Goal: Obtain resource: Obtain resource

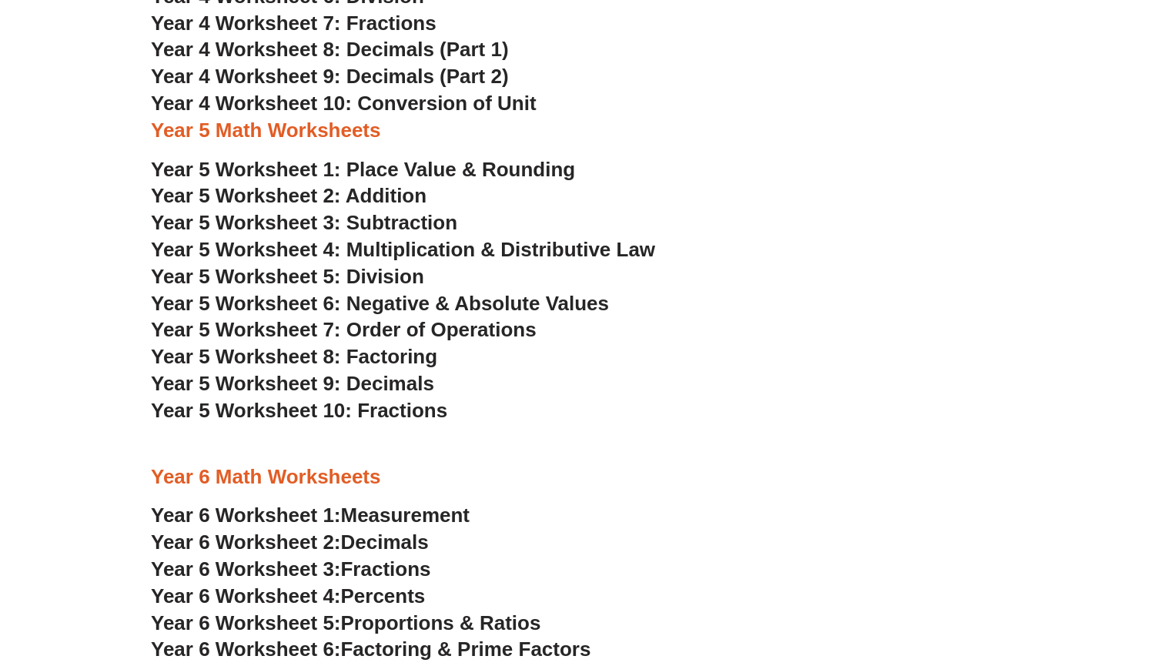
scroll to position [2545, 0]
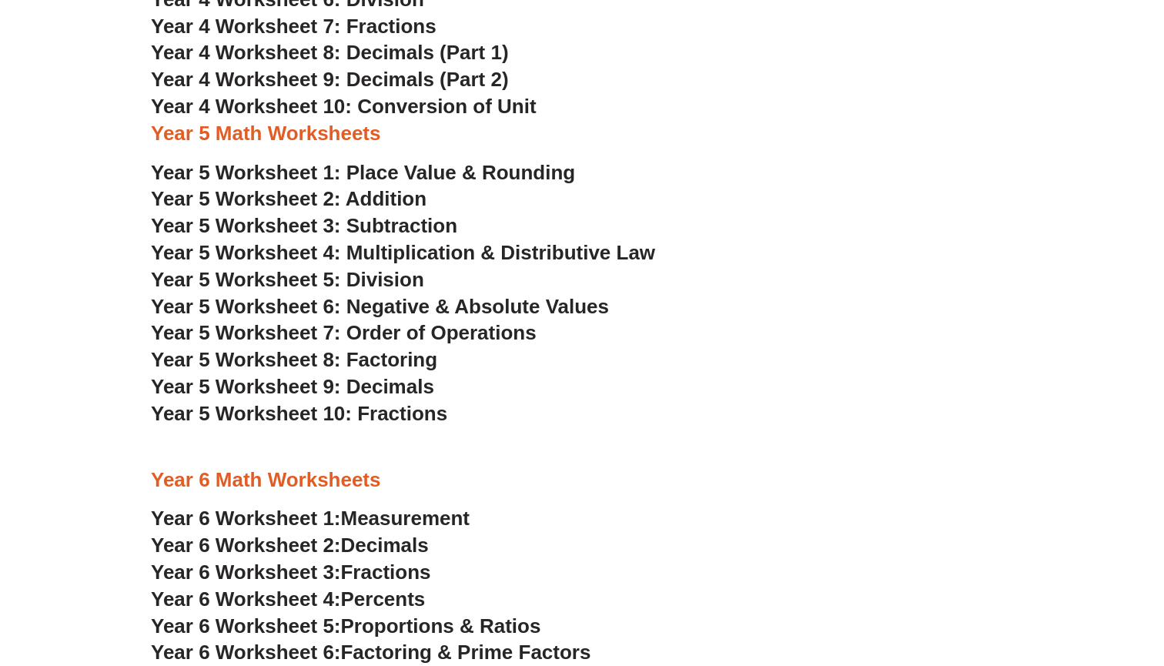
click at [648, 401] on h3 "Year 5 Worksheet 10: Fractions" at bounding box center [582, 414] width 862 height 26
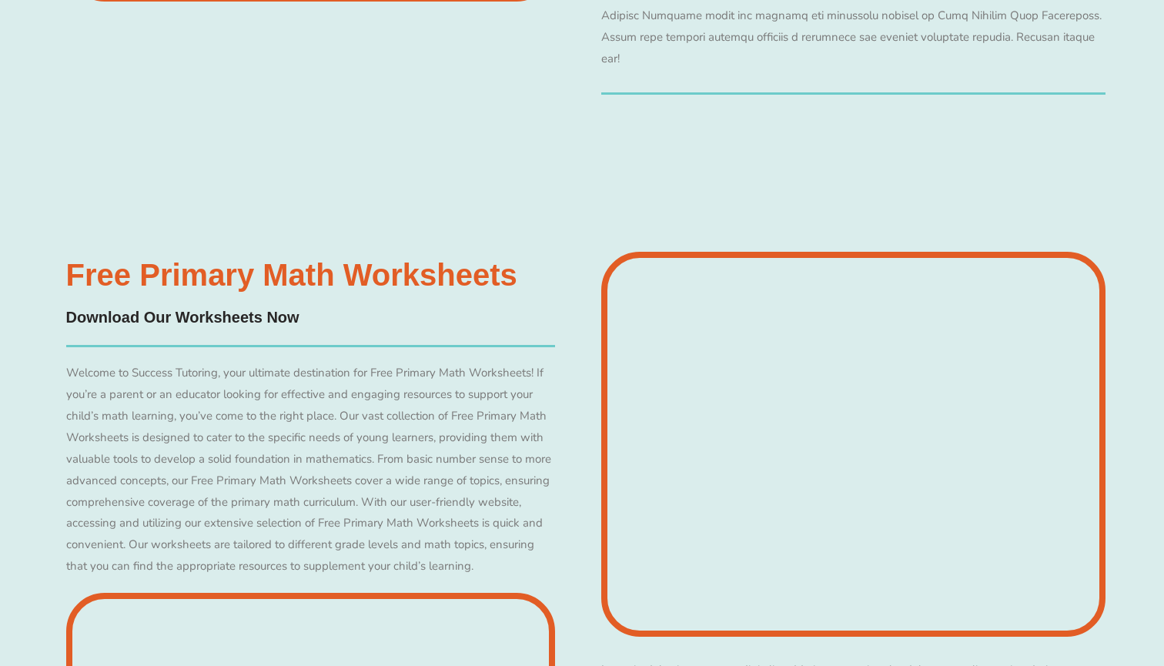
scroll to position [7179, 0]
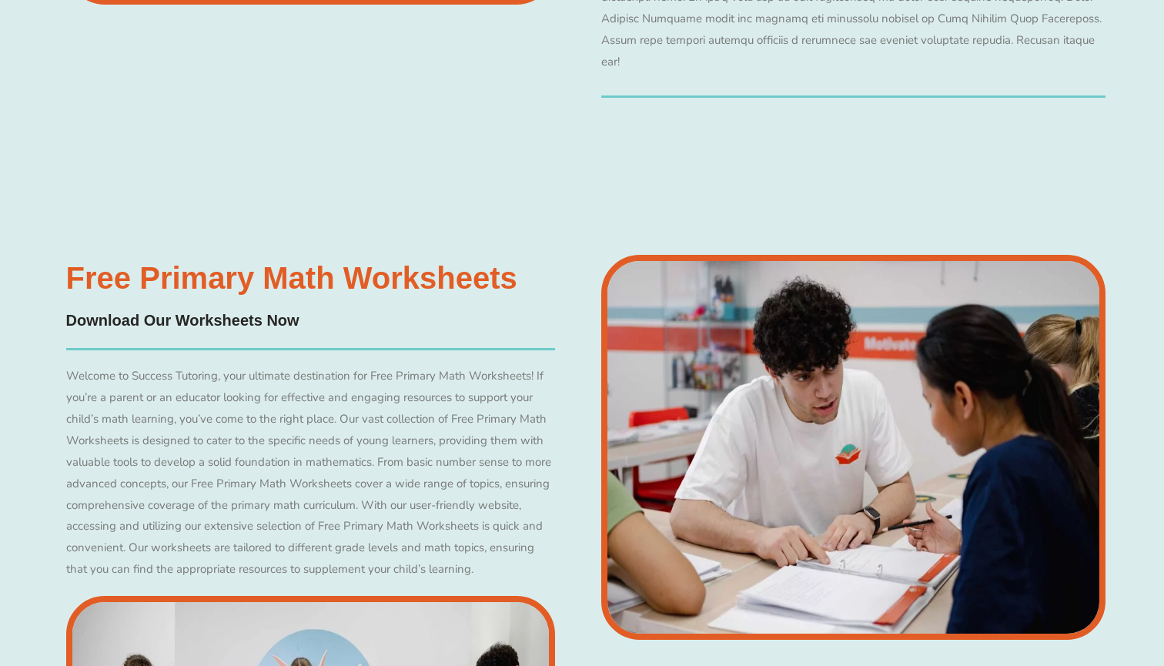
click at [184, 263] on h3 "Free Primary Math Worksheets" at bounding box center [311, 278] width 490 height 31
click at [182, 309] on h4 "Download Our Worksheets Now" at bounding box center [311, 321] width 490 height 24
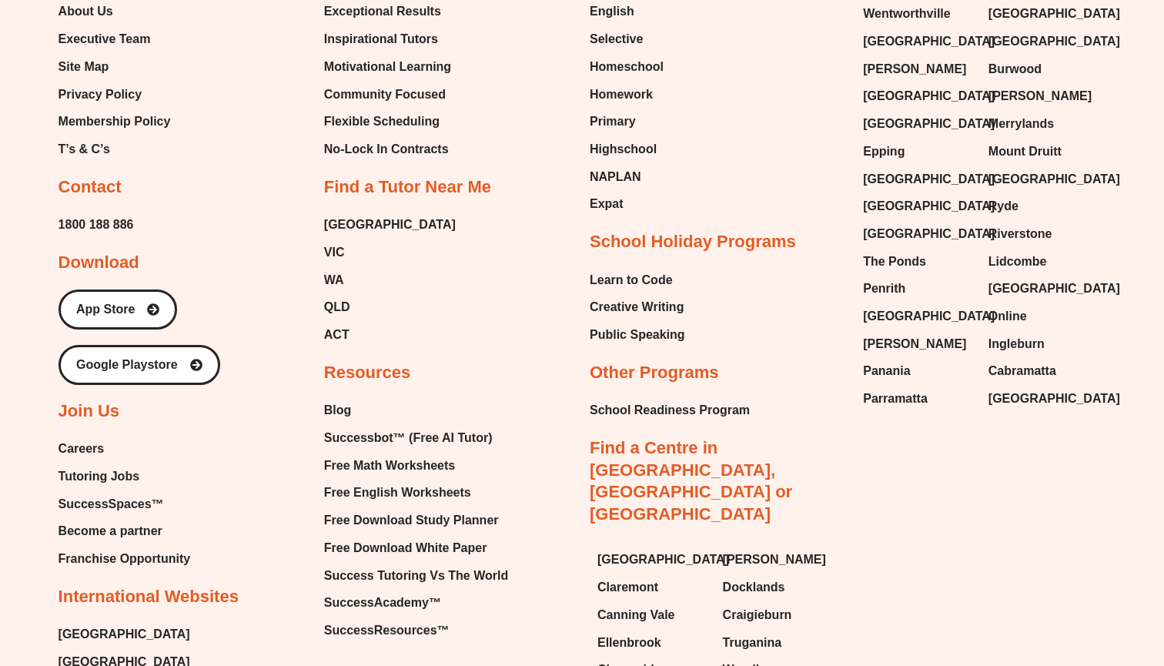
scroll to position [10032, 0]
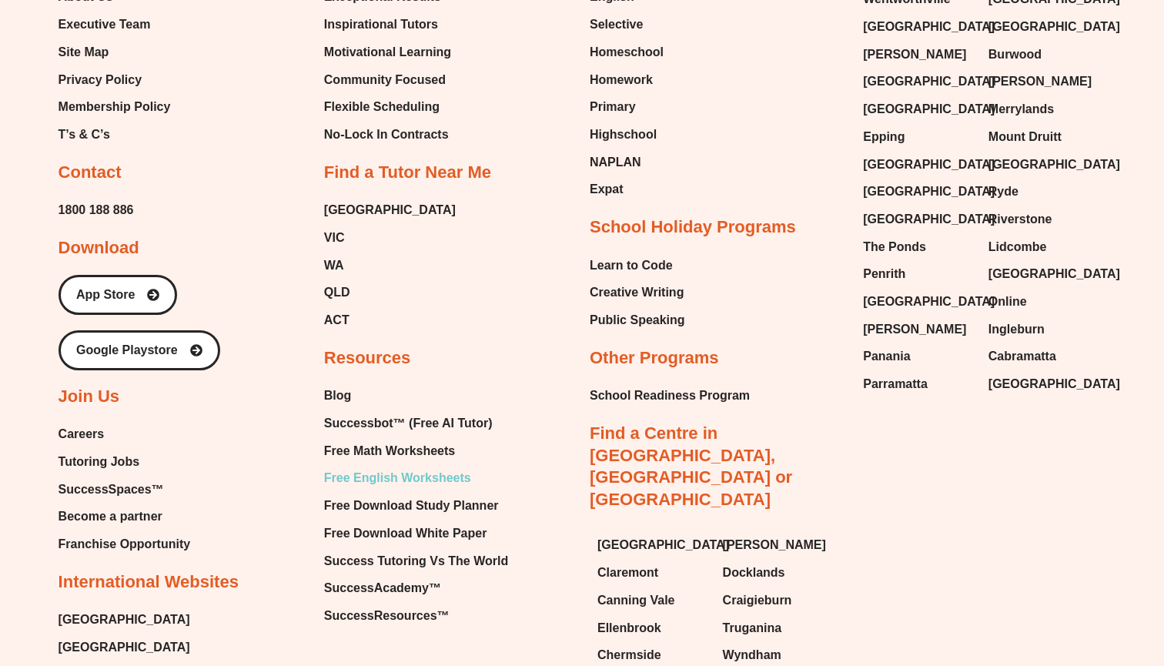
click at [413, 467] on span "Free English Worksheets" at bounding box center [397, 478] width 147 height 23
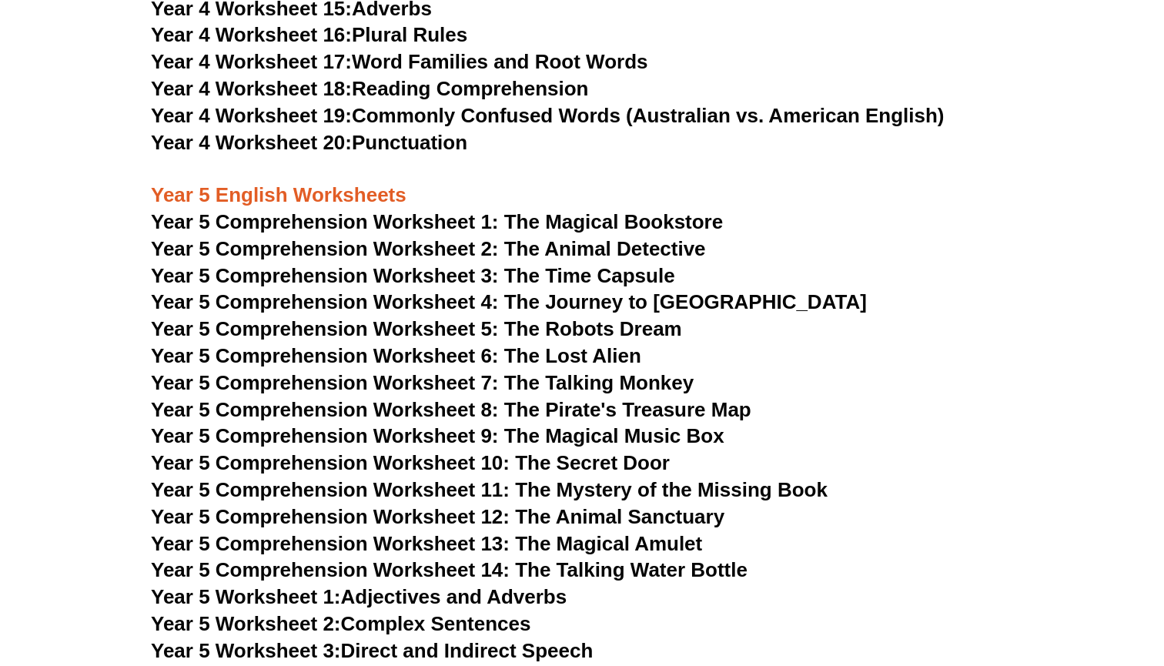
scroll to position [6452, 0]
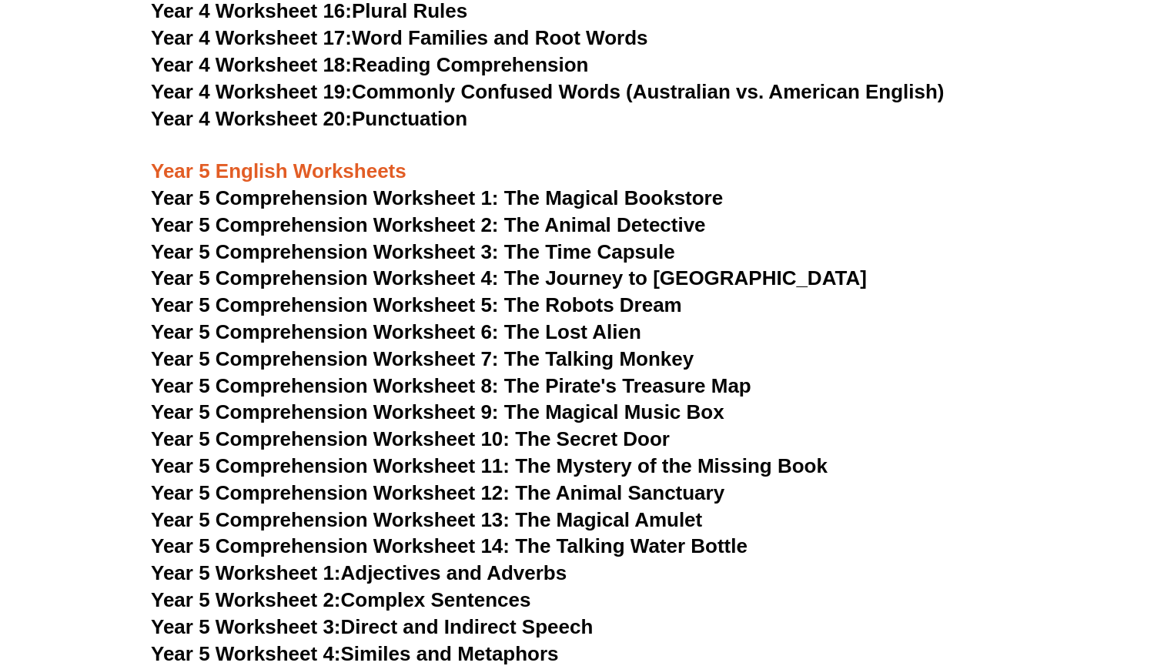
scroll to position [6506, 0]
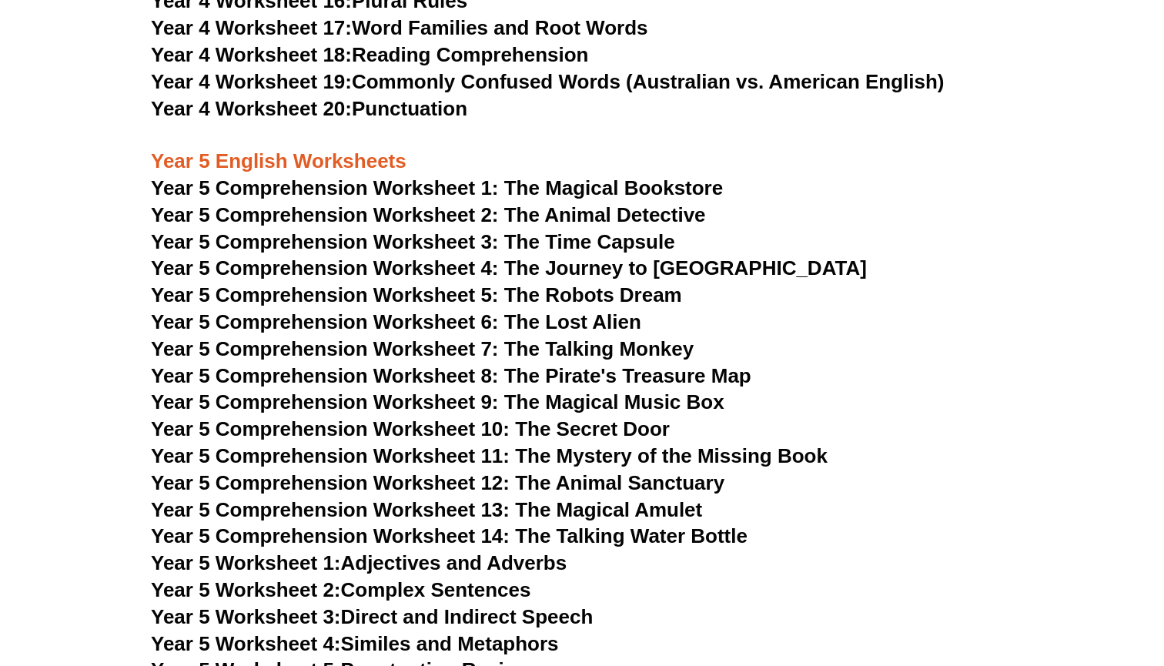
click at [904, 390] on h3 "Year 5 Comprehension Worksheet 9: The Magical Music Box" at bounding box center [582, 403] width 862 height 26
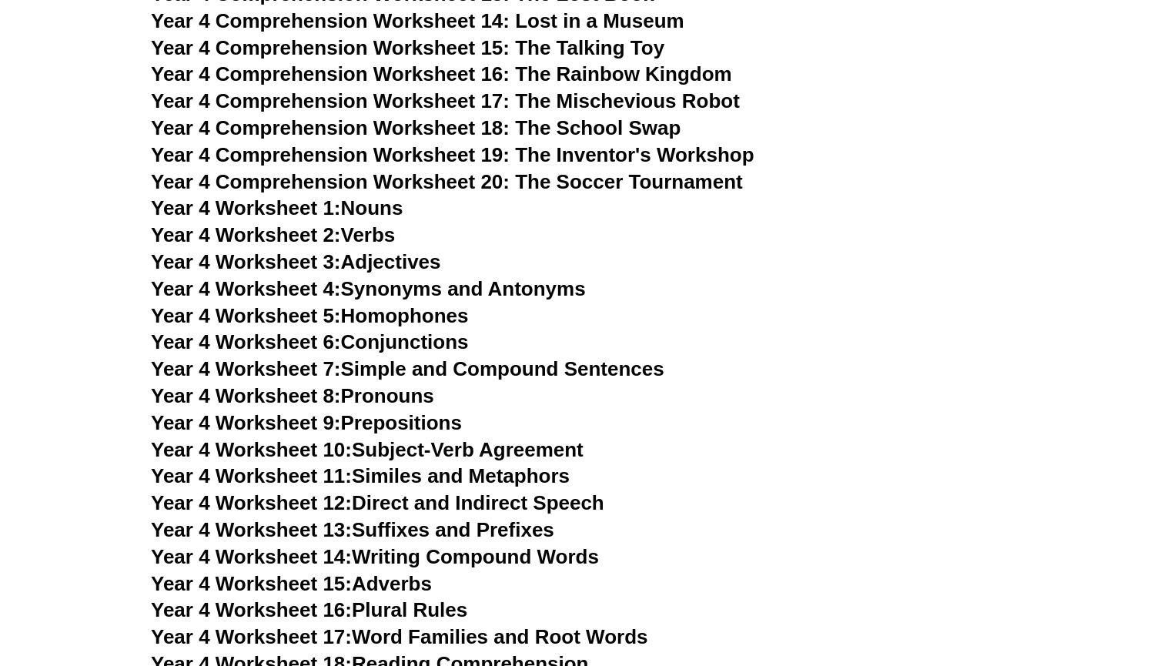
scroll to position [5892, 0]
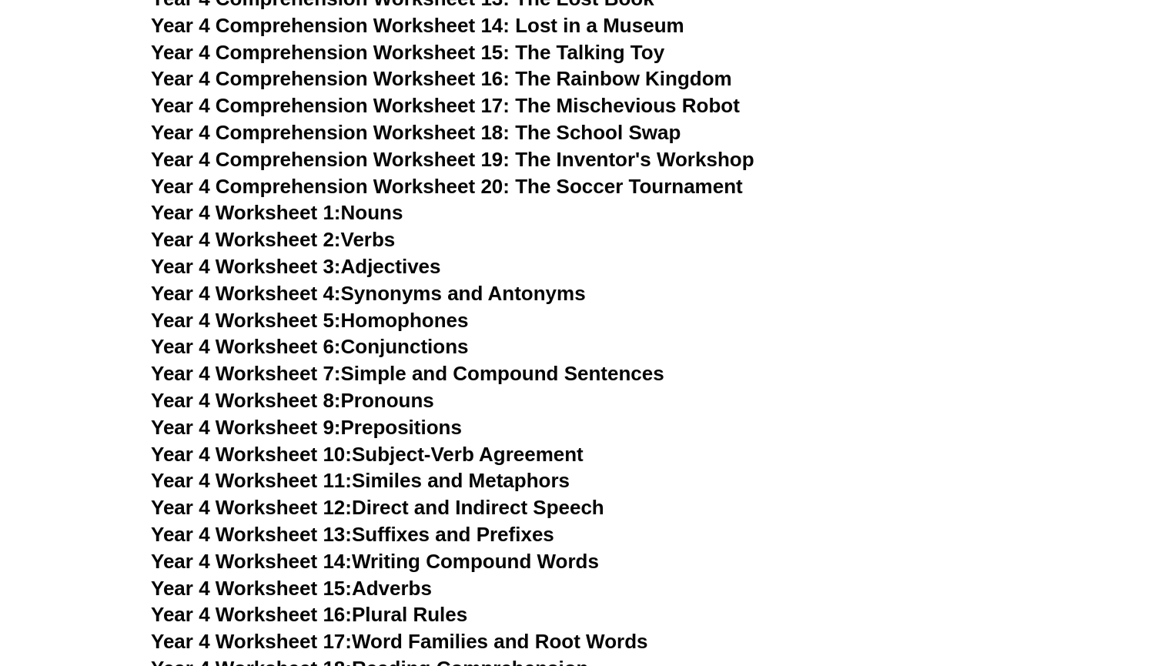
click at [862, 308] on h3 "Year 4 Worksheet 5: Homophones" at bounding box center [582, 321] width 862 height 26
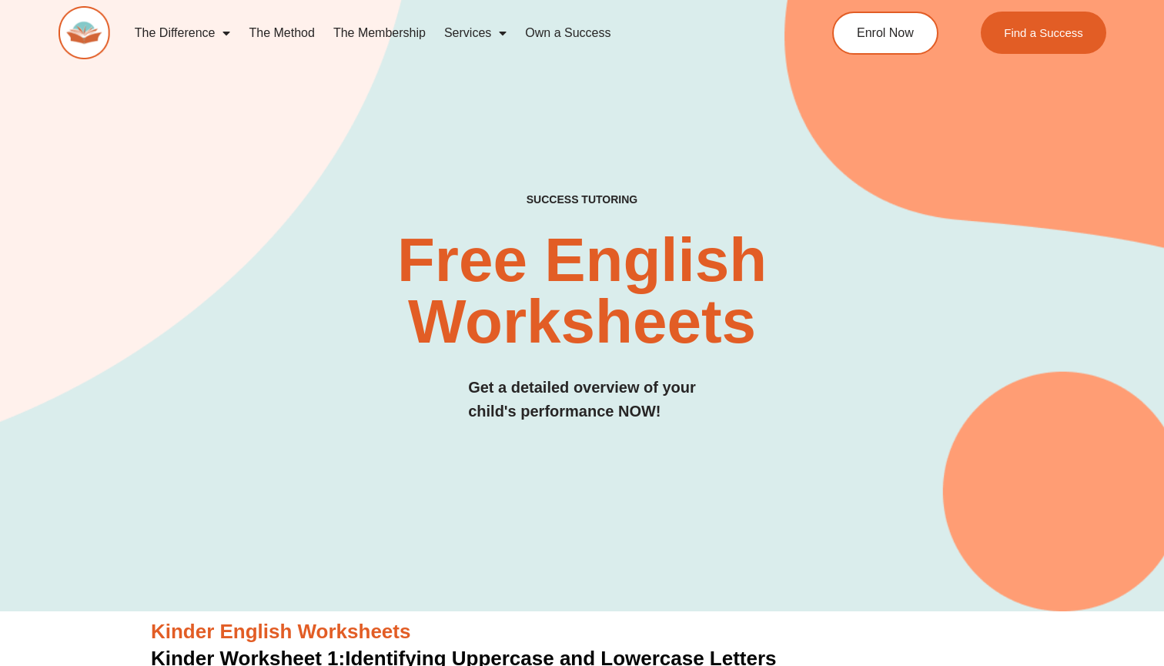
scroll to position [0, 0]
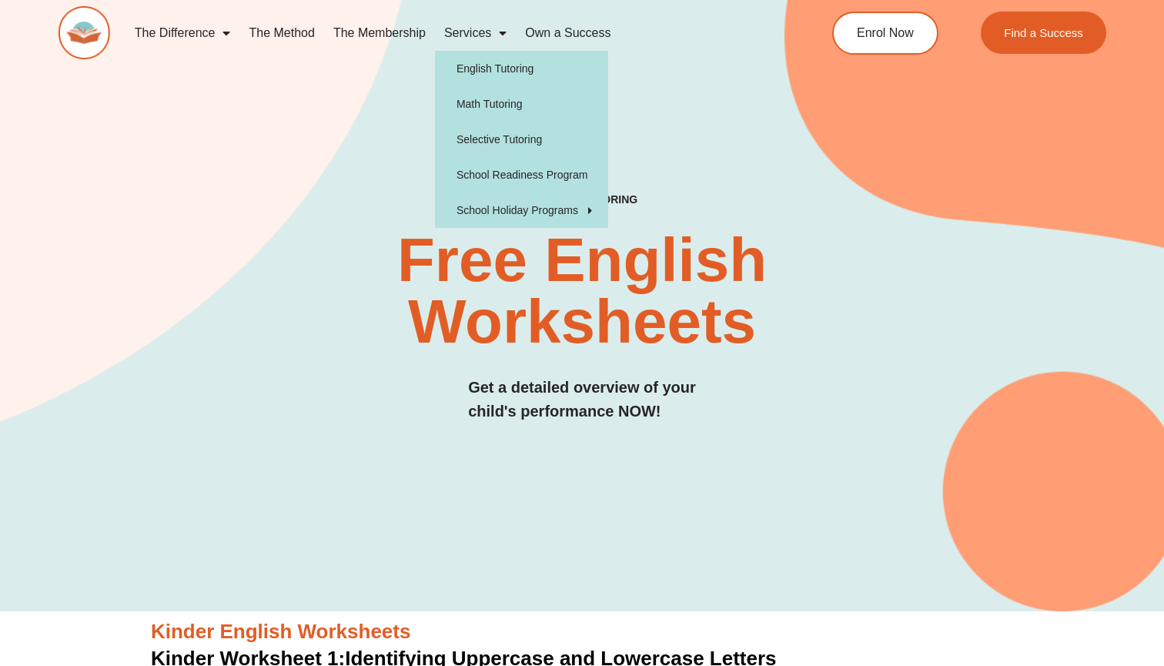
click at [500, 31] on span "Menu" at bounding box center [498, 33] width 15 height 28
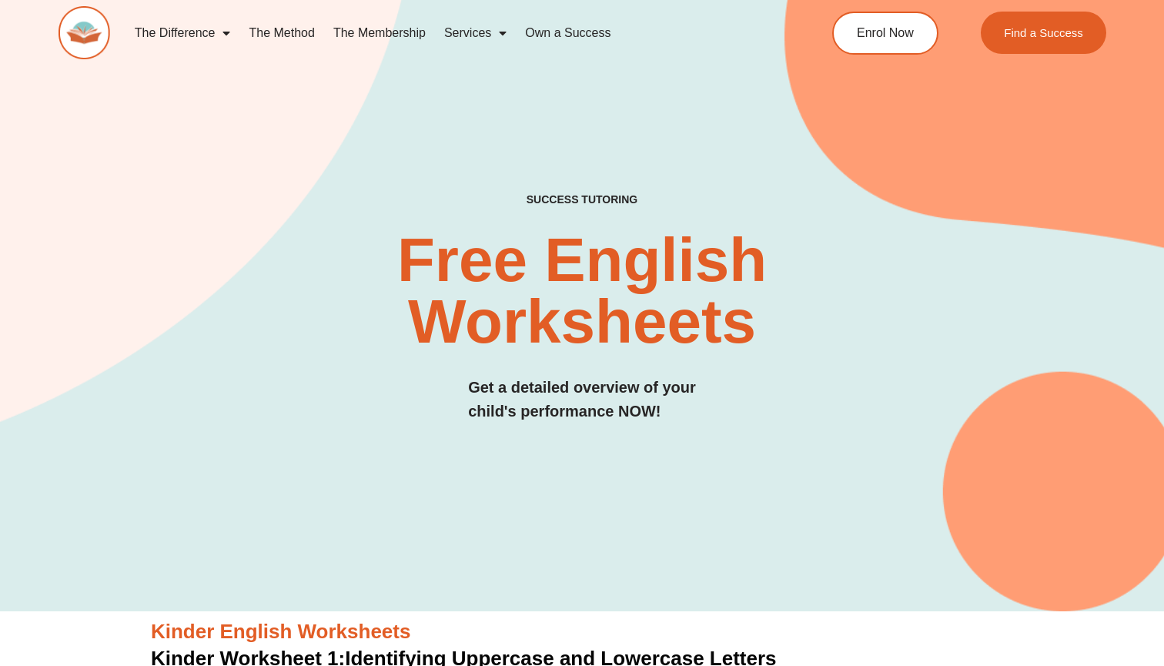
click at [500, 31] on span "Menu" at bounding box center [498, 33] width 15 height 28
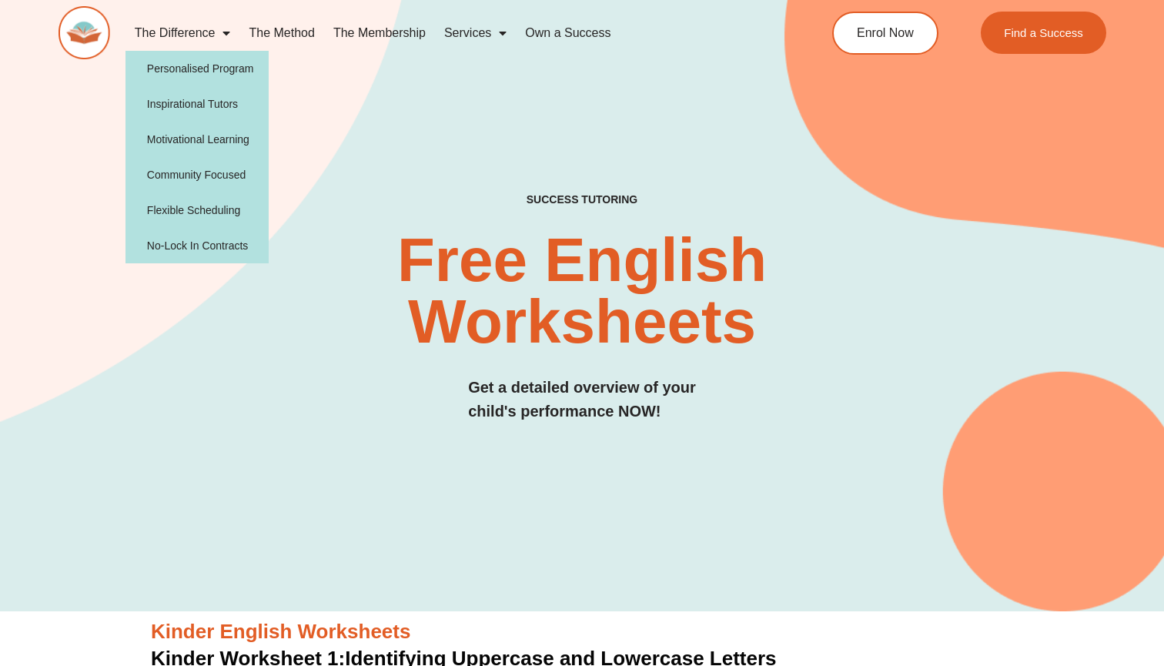
click at [569, 459] on div "SUCCESS TUTORING​ Free English Worksheets​ Get a detailed overview of your chil…" at bounding box center [583, 277] width 1048 height 670
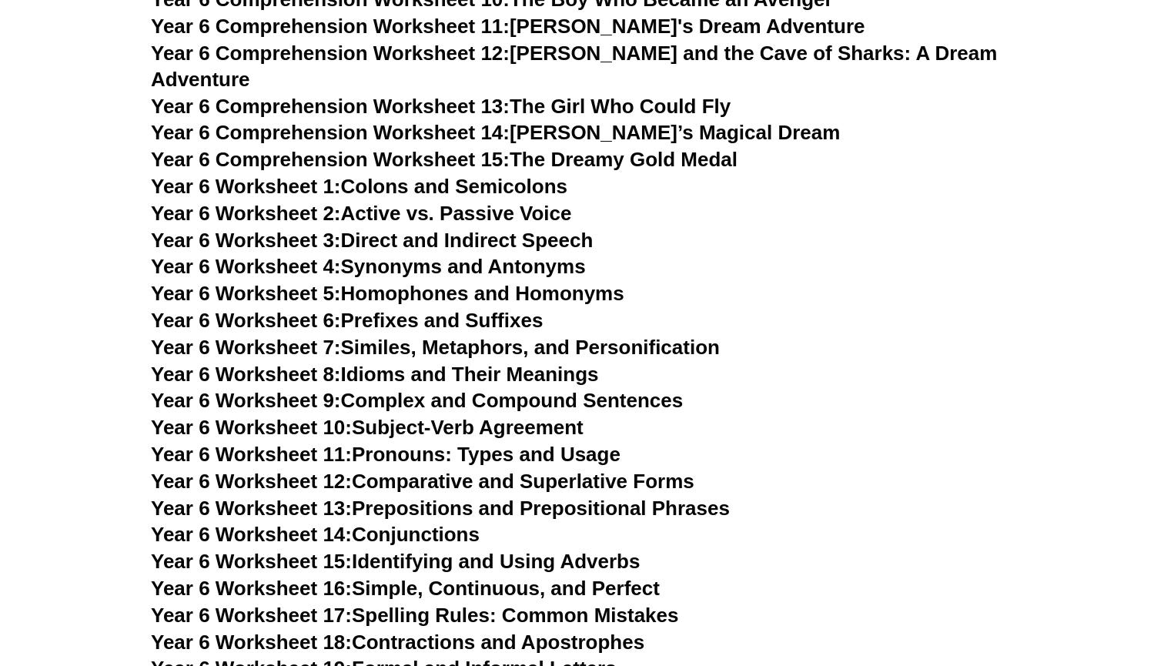
scroll to position [8089, 0]
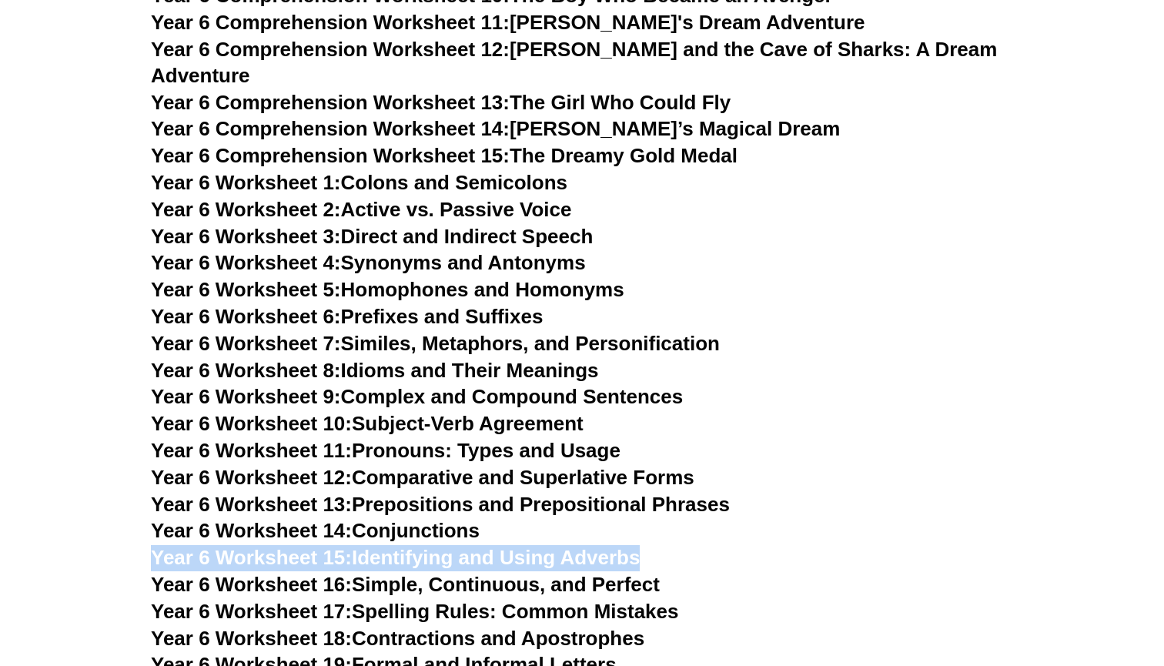
click at [886, 465] on h3 "Year 6 Worksheet 12: Comparative and Superlative Forms" at bounding box center [582, 478] width 862 height 26
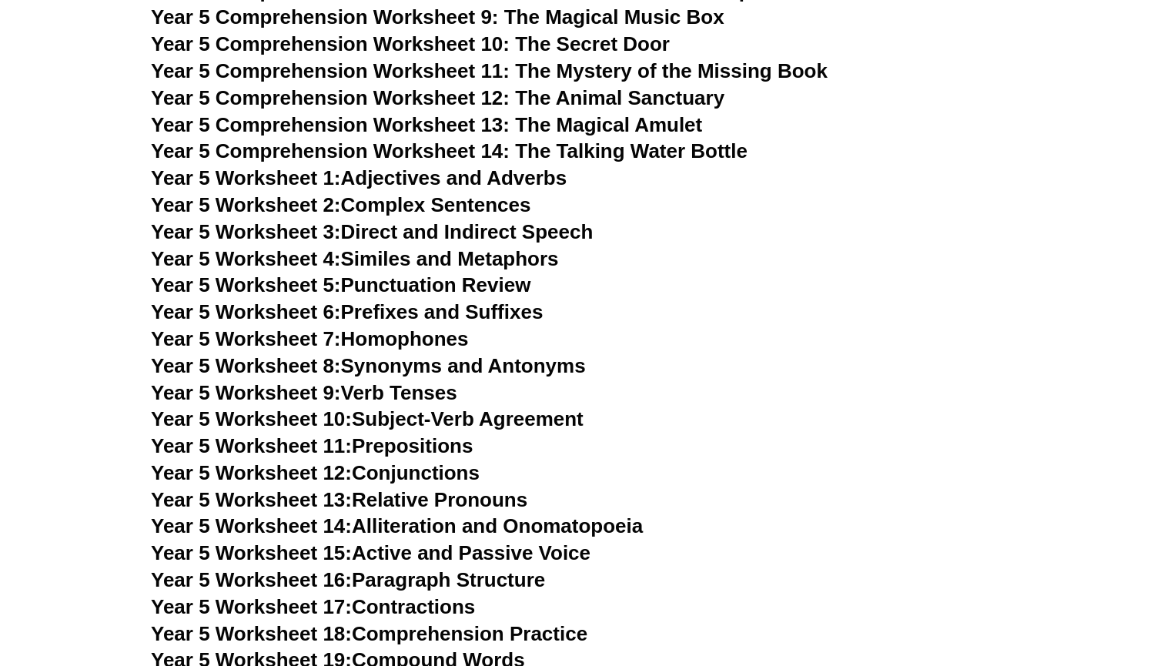
scroll to position [6879, 0]
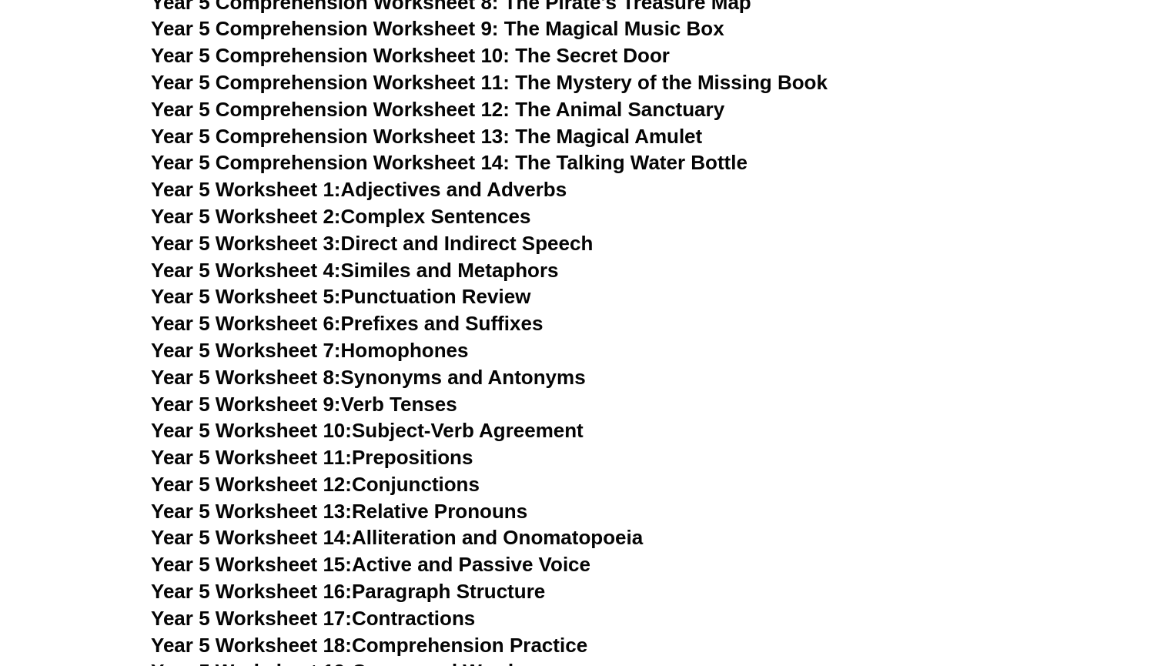
click at [885, 177] on h3 "Year 5 Worksheet 1: Adjectives and Adverbs" at bounding box center [582, 190] width 862 height 26
